Goal: Information Seeking & Learning: Find specific fact

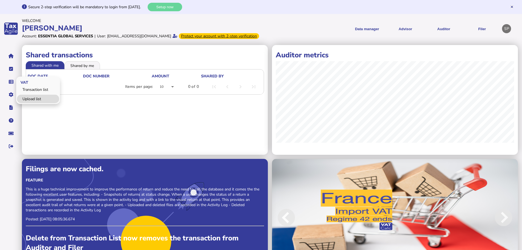
click at [33, 103] on link "Upload list" at bounding box center [38, 99] width 42 height 8
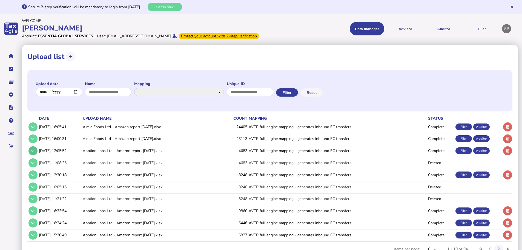
click at [35, 155] on button at bounding box center [33, 150] width 9 height 9
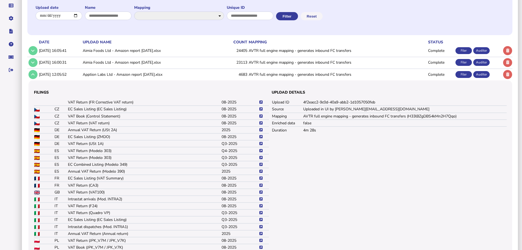
scroll to position [82, 0]
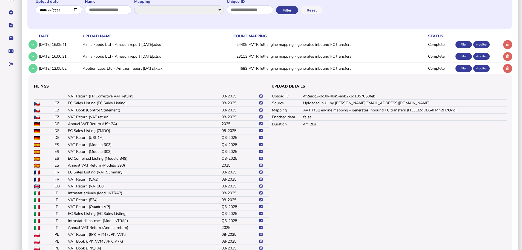
click at [260, 181] on icon at bounding box center [261, 179] width 3 height 4
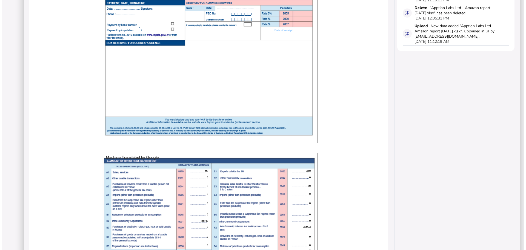
scroll to position [301, 0]
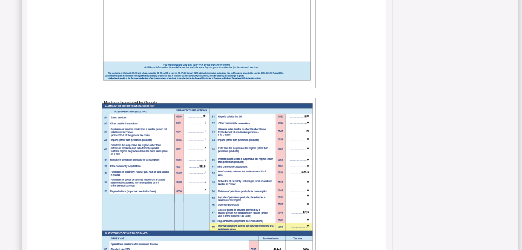
click at [203, 117] on span "99" at bounding box center [204, 115] width 3 height 3
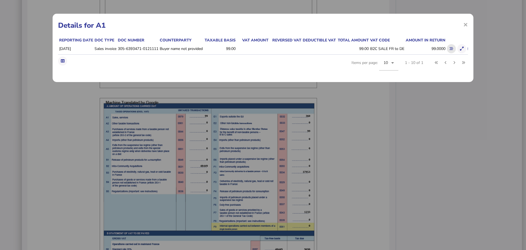
click at [453, 46] on button at bounding box center [451, 48] width 9 height 9
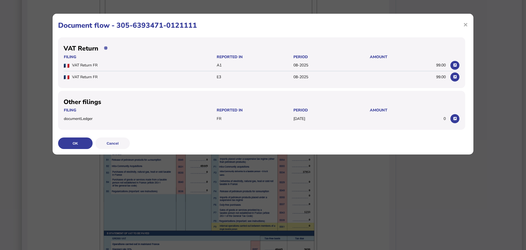
click at [458, 185] on div "× Document flow - 305-6393471-0121111 VAT Return Filing Reported In Period Amou…" at bounding box center [263, 125] width 526 height 250
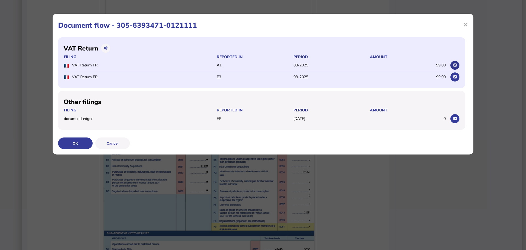
click at [454, 65] on icon at bounding box center [455, 65] width 3 height 4
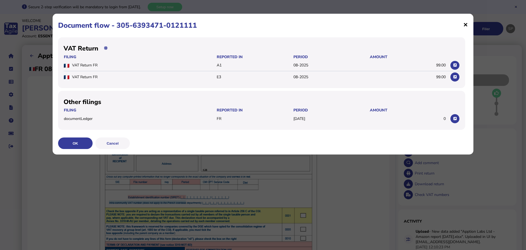
click at [465, 24] on span "×" at bounding box center [465, 24] width 5 height 10
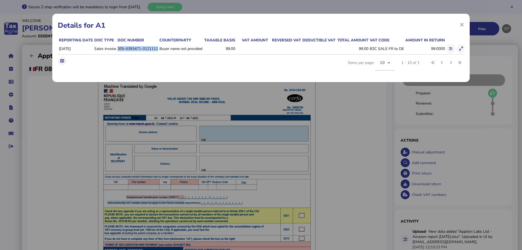
drag, startPoint x: 118, startPoint y: 47, endPoint x: 160, endPoint y: 48, distance: 42.2
click at [158, 48] on td "305-6393471-0121111" at bounding box center [137, 49] width 42 height 12
copy td "305-6393471-0121111"
click at [461, 25] on span "×" at bounding box center [462, 24] width 5 height 10
